Goal: Information Seeking & Learning: Learn about a topic

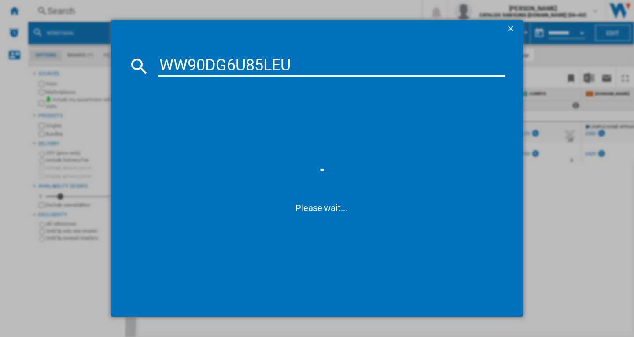
type input "WW90DG6U85LE"
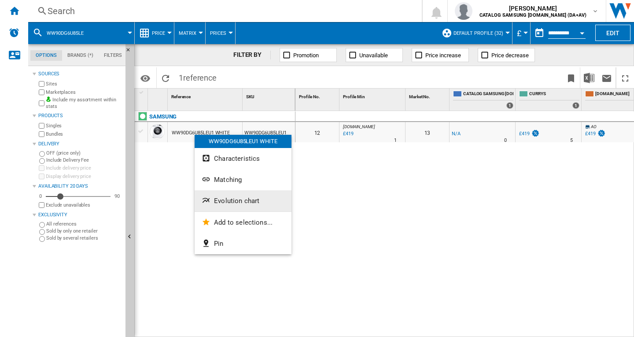
click at [240, 205] on button "Evolution chart" at bounding box center [243, 200] width 97 height 21
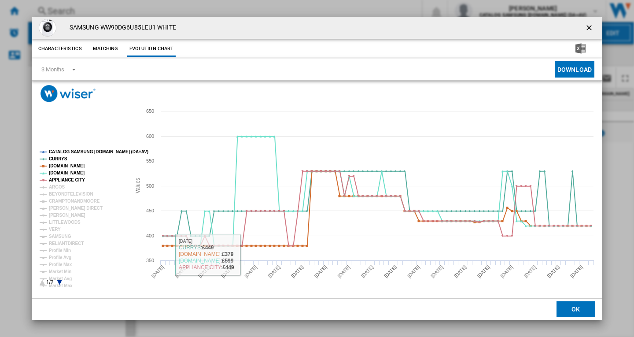
click at [83, 152] on tspan "CATALOG SAMSUNG [DOMAIN_NAME] (DA+AV)" at bounding box center [99, 151] width 100 height 5
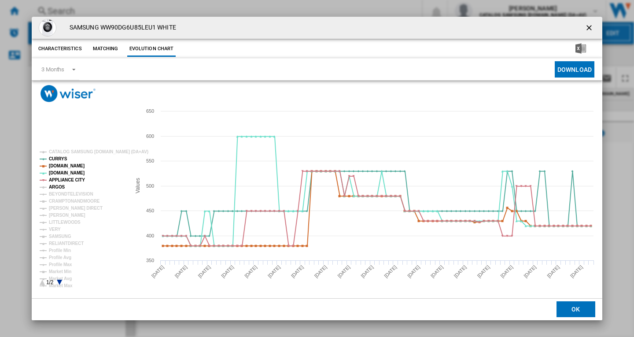
drag, startPoint x: 57, startPoint y: 186, endPoint x: 60, endPoint y: 194, distance: 8.7
click at [57, 186] on tspan "ARGOS" at bounding box center [57, 187] width 16 height 5
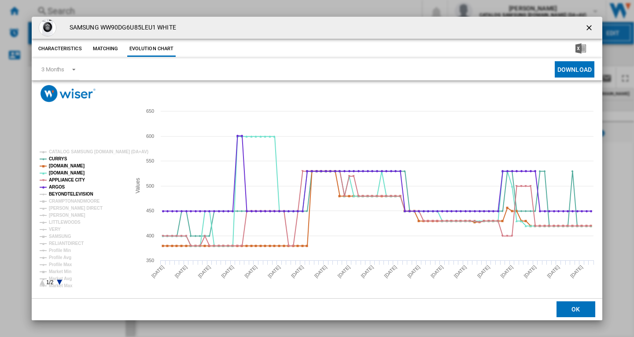
click at [62, 196] on tspan "BEYONDTELEVISION" at bounding box center [71, 194] width 44 height 5
click at [66, 202] on tspan "CRAMPTONANDMOORE" at bounding box center [74, 201] width 51 height 5
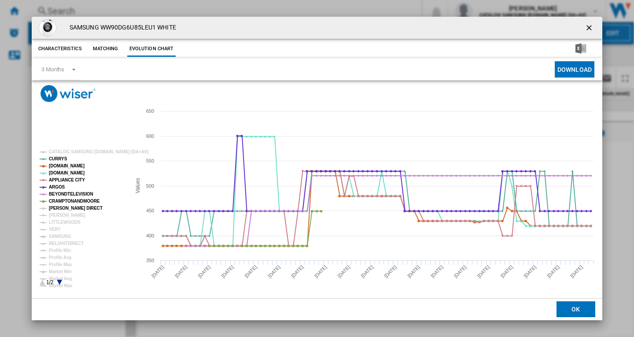
click at [62, 210] on tspan "[PERSON_NAME] DIRECT" at bounding box center [76, 208] width 54 height 5
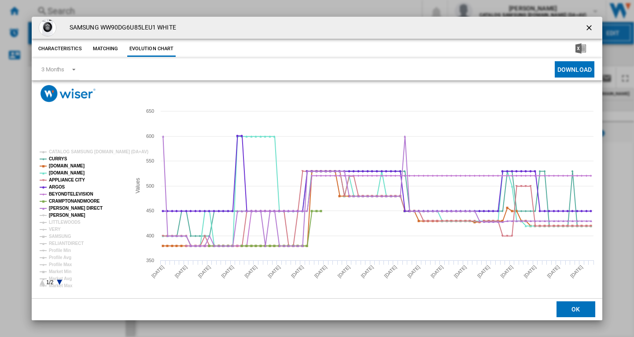
click at [62, 217] on tspan "[PERSON_NAME]" at bounding box center [67, 215] width 37 height 5
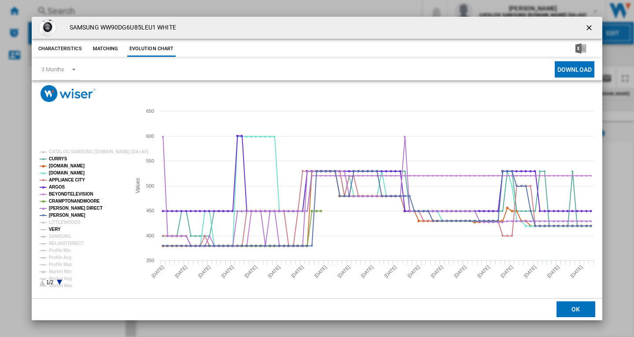
click at [56, 229] on tspan "VERY" at bounding box center [55, 229] width 12 height 5
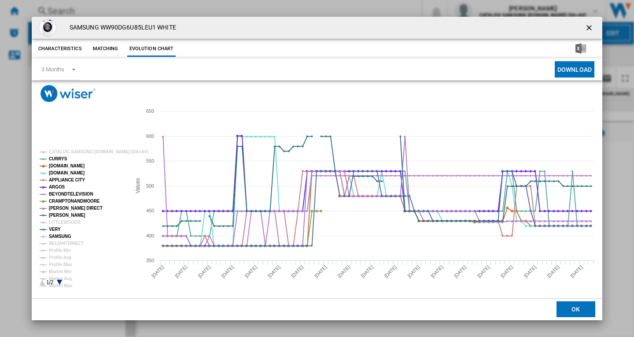
click at [62, 238] on tspan "SAMSUNG" at bounding box center [60, 236] width 22 height 5
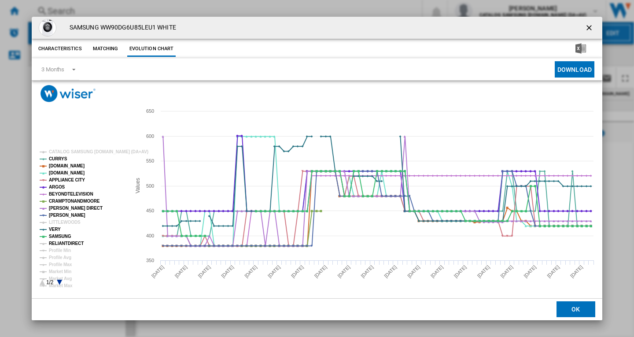
click at [63, 244] on tspan "RELIANTDIRECT" at bounding box center [66, 243] width 35 height 5
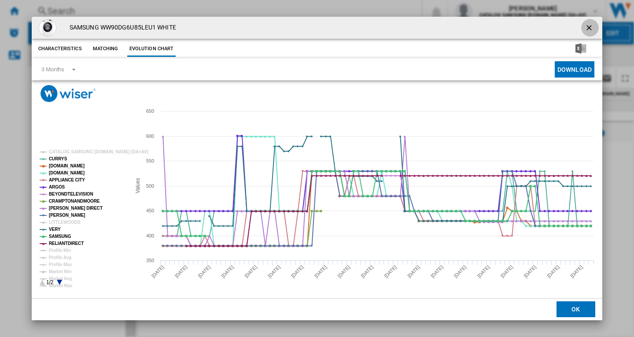
click at [585, 26] on ng-md-icon "getI18NText('BUTTONS.CLOSE_DIALOG')" at bounding box center [590, 28] width 11 height 11
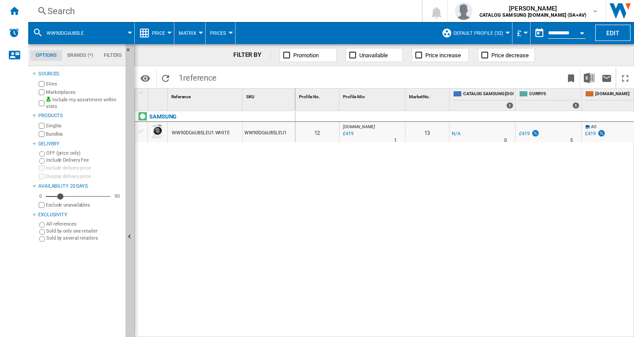
click at [71, 11] on div "Search" at bounding box center [224, 11] width 352 height 12
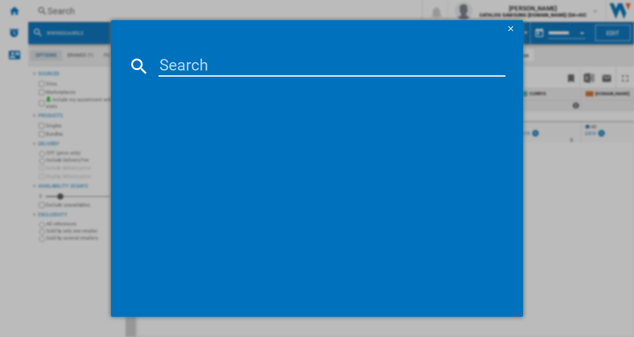
click at [205, 57] on input at bounding box center [332, 66] width 347 height 21
type input "DV90T6240LE"
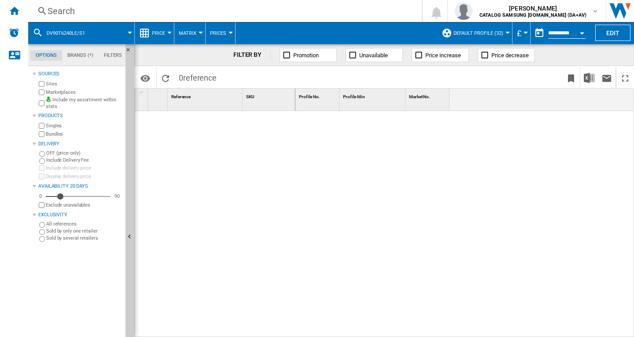
click at [80, 11] on div "Search" at bounding box center [224, 11] width 352 height 12
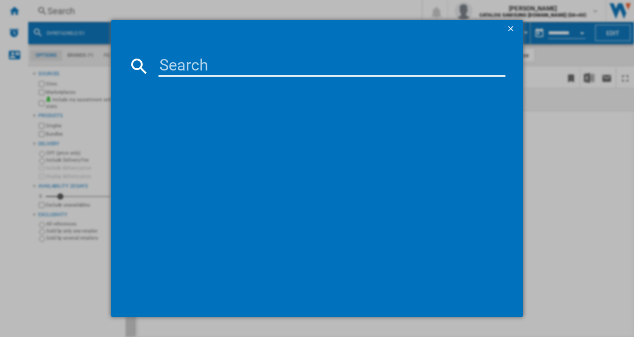
click at [196, 63] on input at bounding box center [332, 66] width 347 height 21
type input "DV90T6240LE"
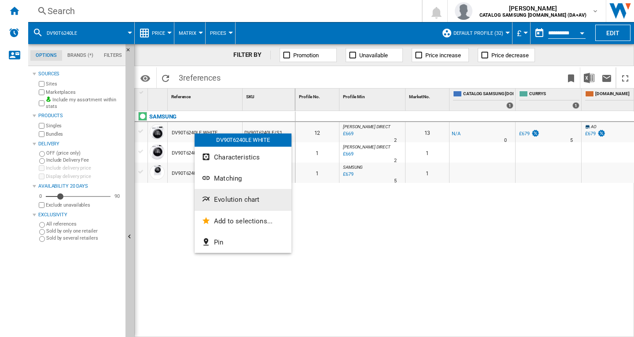
click at [224, 200] on span "Evolution chart" at bounding box center [236, 200] width 45 height 8
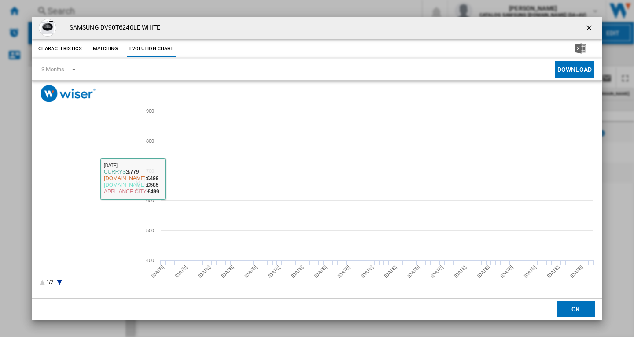
click at [74, 146] on rect "Product popup" at bounding box center [317, 200] width 571 height 196
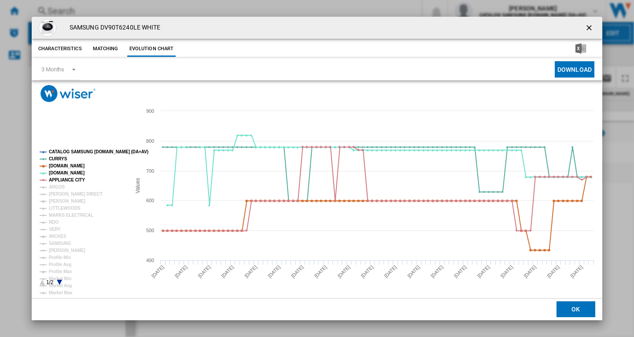
click at [74, 152] on tspan "CATALOG SAMSUNG [DOMAIN_NAME] (DA+AV)" at bounding box center [99, 151] width 100 height 5
click at [51, 189] on tspan "ARGOS" at bounding box center [57, 187] width 16 height 5
click at [59, 195] on tspan "[PERSON_NAME] DIRECT" at bounding box center [76, 194] width 54 height 5
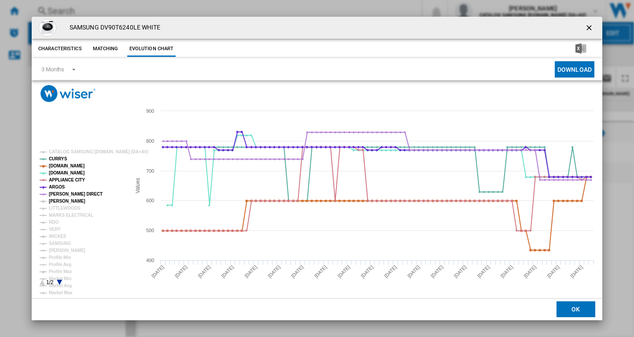
click at [59, 199] on tspan "[PERSON_NAME]" at bounding box center [67, 201] width 37 height 5
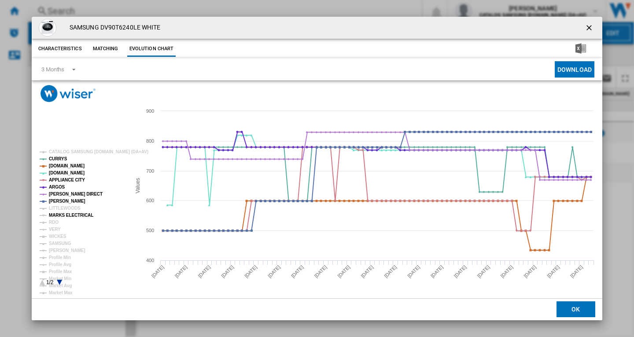
drag, startPoint x: 59, startPoint y: 215, endPoint x: 58, endPoint y: 219, distance: 5.0
click at [59, 215] on tspan "MARKS ELECTRICAL" at bounding box center [71, 215] width 44 height 5
click at [55, 221] on tspan "RDO" at bounding box center [54, 222] width 10 height 5
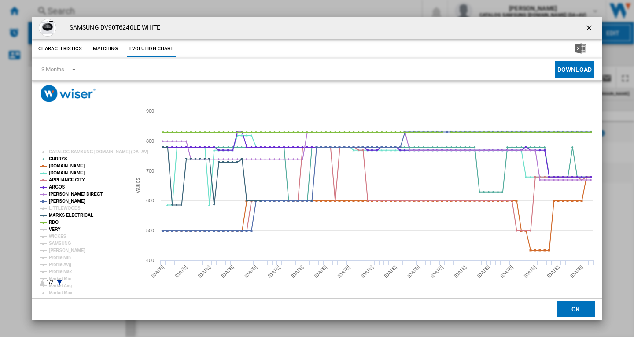
click at [54, 230] on tspan "VERY" at bounding box center [55, 229] width 12 height 5
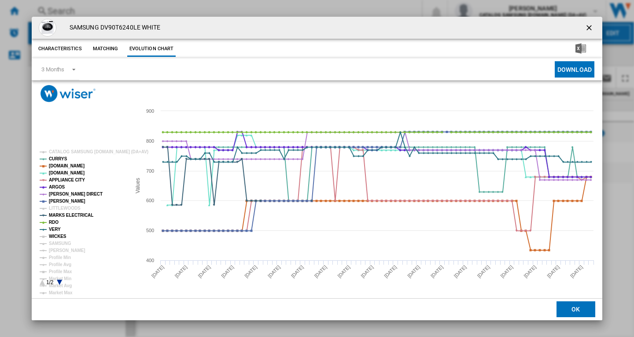
click at [53, 234] on tspan "WICKES" at bounding box center [58, 236] width 18 height 5
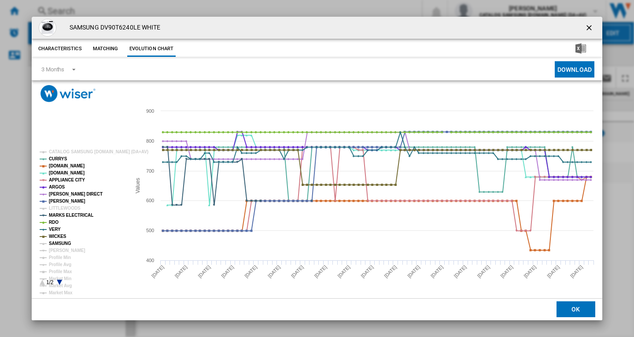
drag, startPoint x: 50, startPoint y: 241, endPoint x: 59, endPoint y: 248, distance: 11.3
click at [51, 242] on tspan "SAMSUNG" at bounding box center [60, 243] width 22 height 5
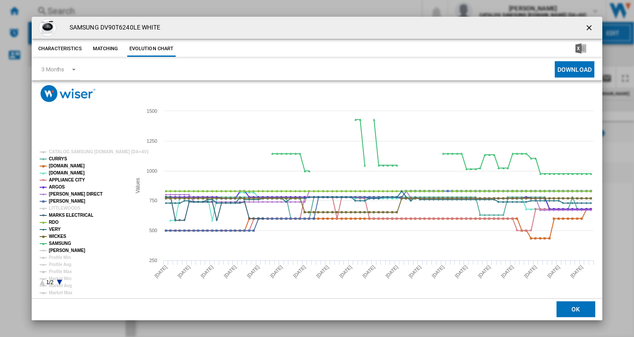
click at [59, 248] on tspan "[PERSON_NAME]" at bounding box center [67, 250] width 37 height 5
